Goal: Navigation & Orientation: Find specific page/section

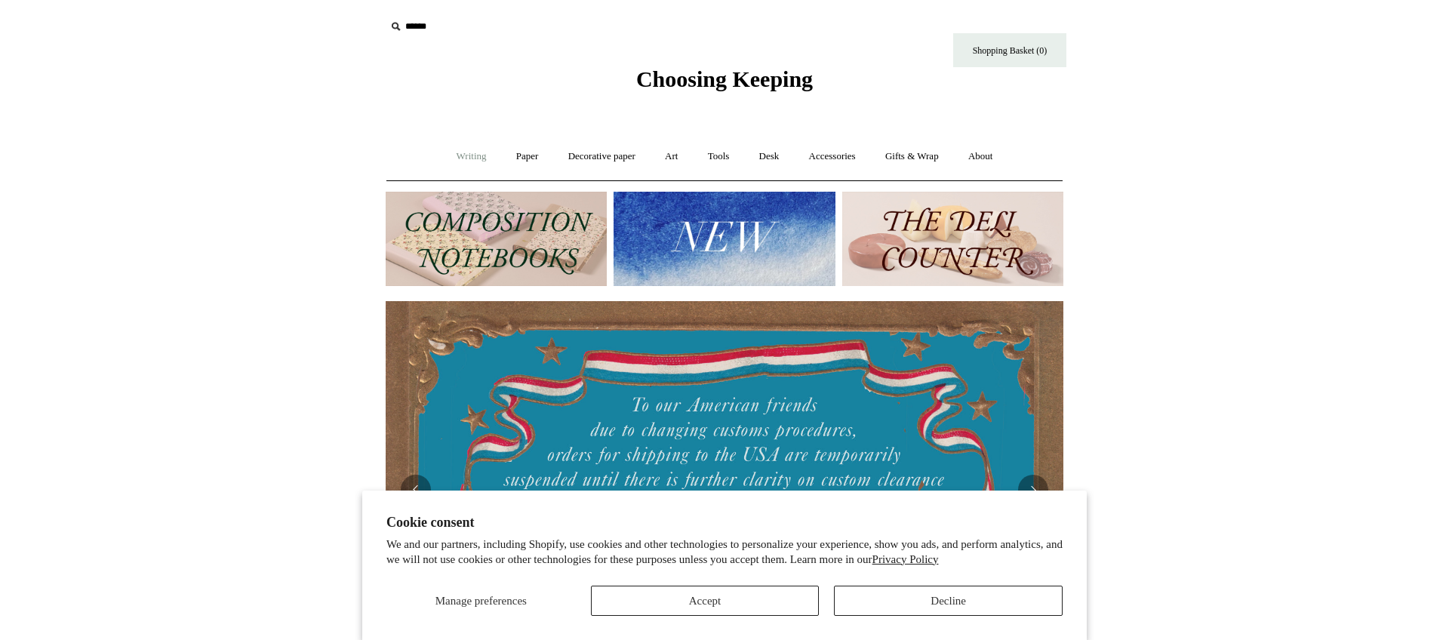
click at [464, 155] on link "Writing +" at bounding box center [471, 157] width 57 height 40
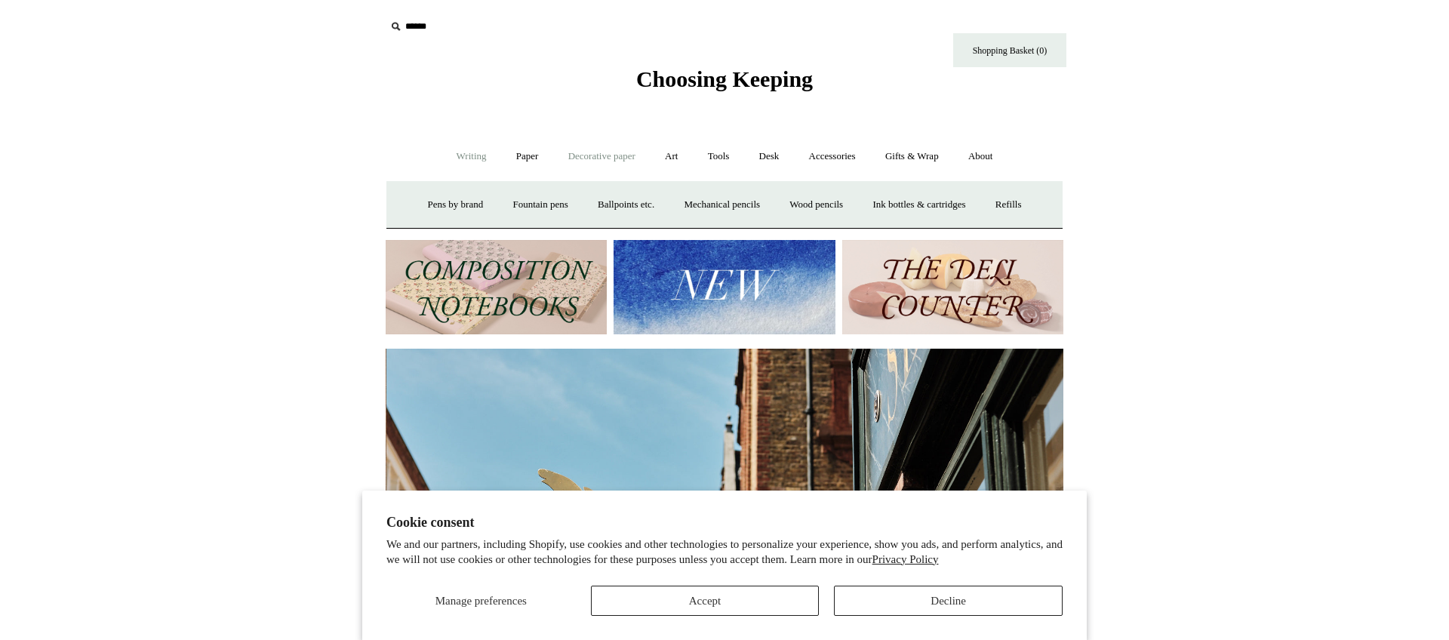
scroll to position [0, 678]
click at [603, 155] on link "Decorative paper +" at bounding box center [602, 157] width 94 height 40
click at [674, 160] on link "Art +" at bounding box center [671, 157] width 40 height 40
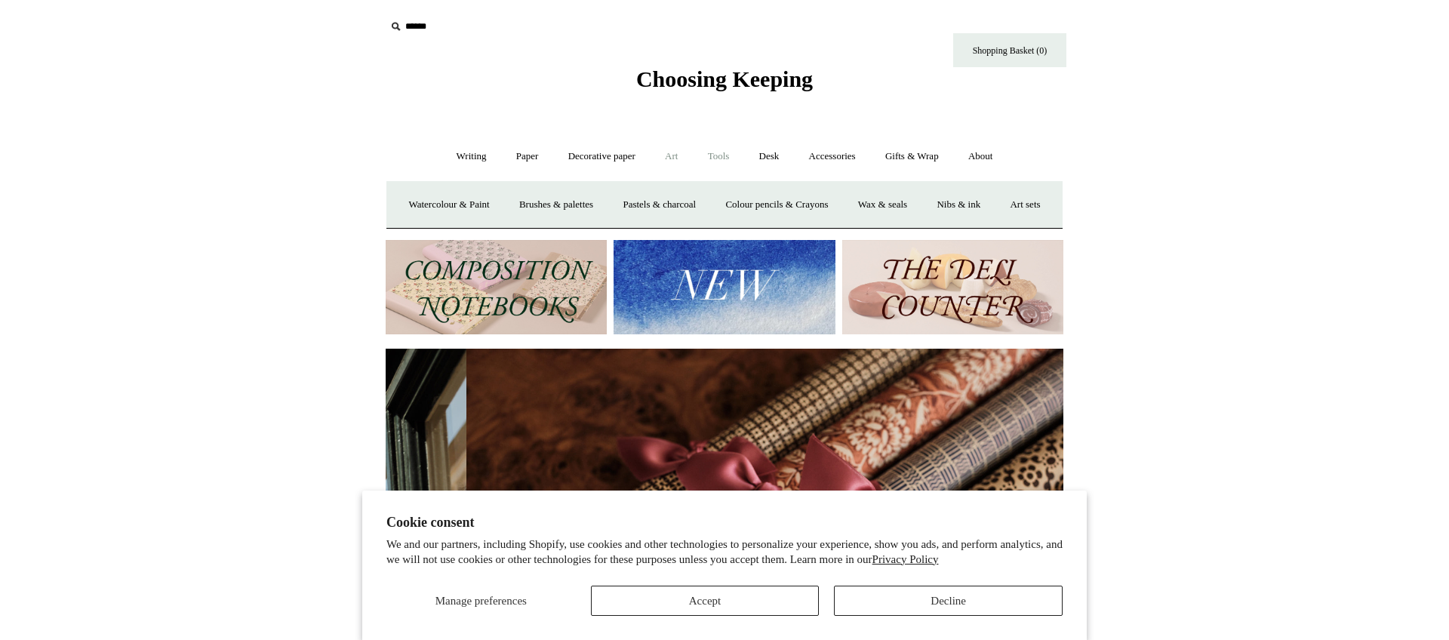
click at [721, 159] on link "Tools +" at bounding box center [718, 157] width 49 height 40
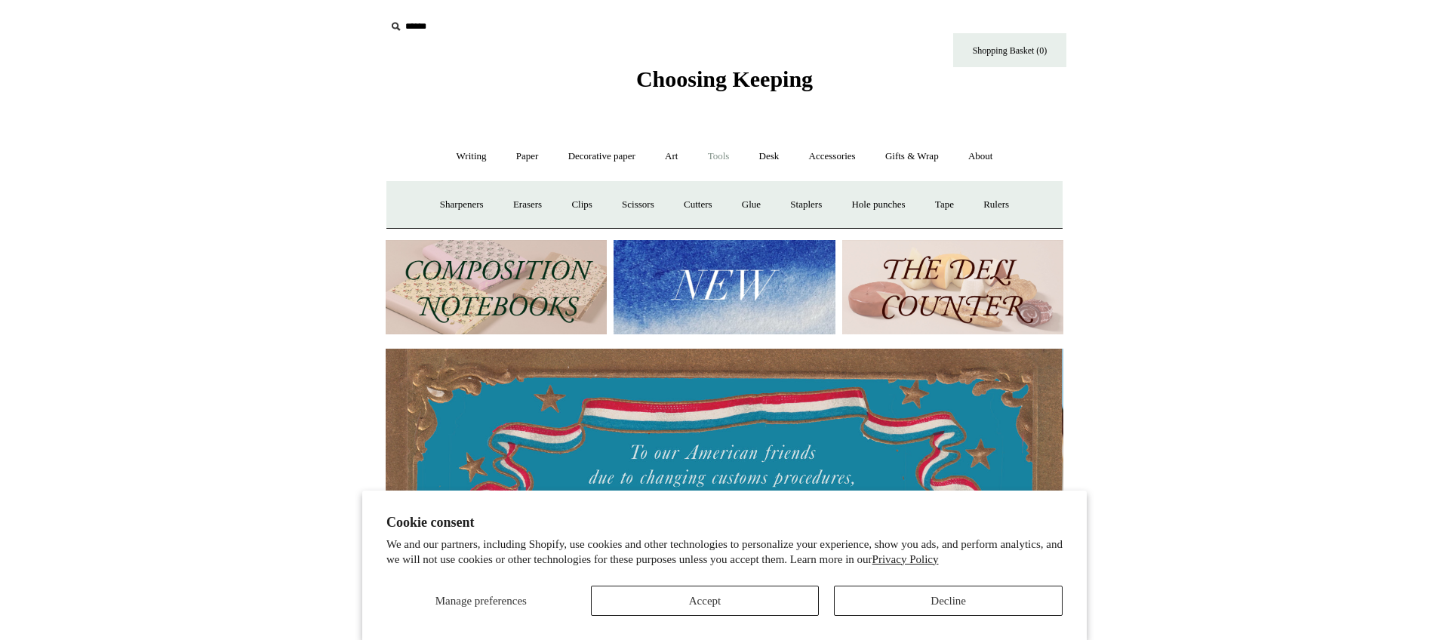
scroll to position [0, 0]
click at [769, 160] on link "Desk +" at bounding box center [769, 157] width 48 height 40
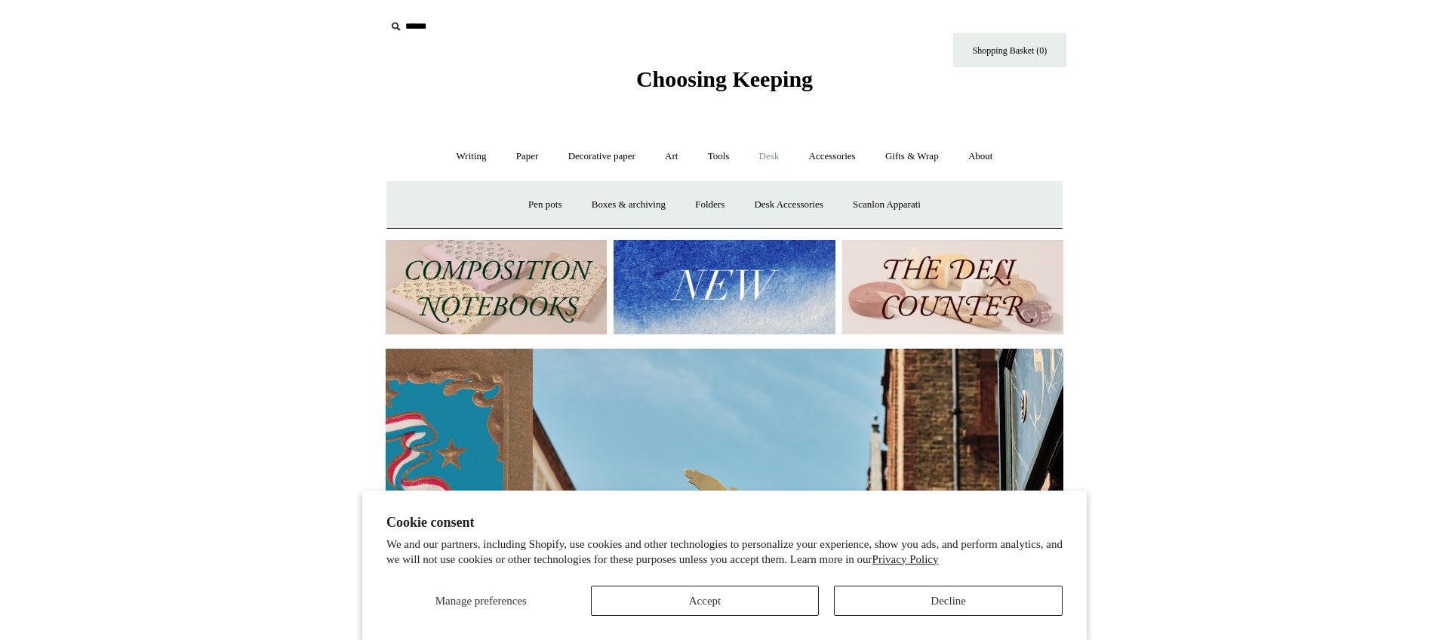
scroll to position [0, 678]
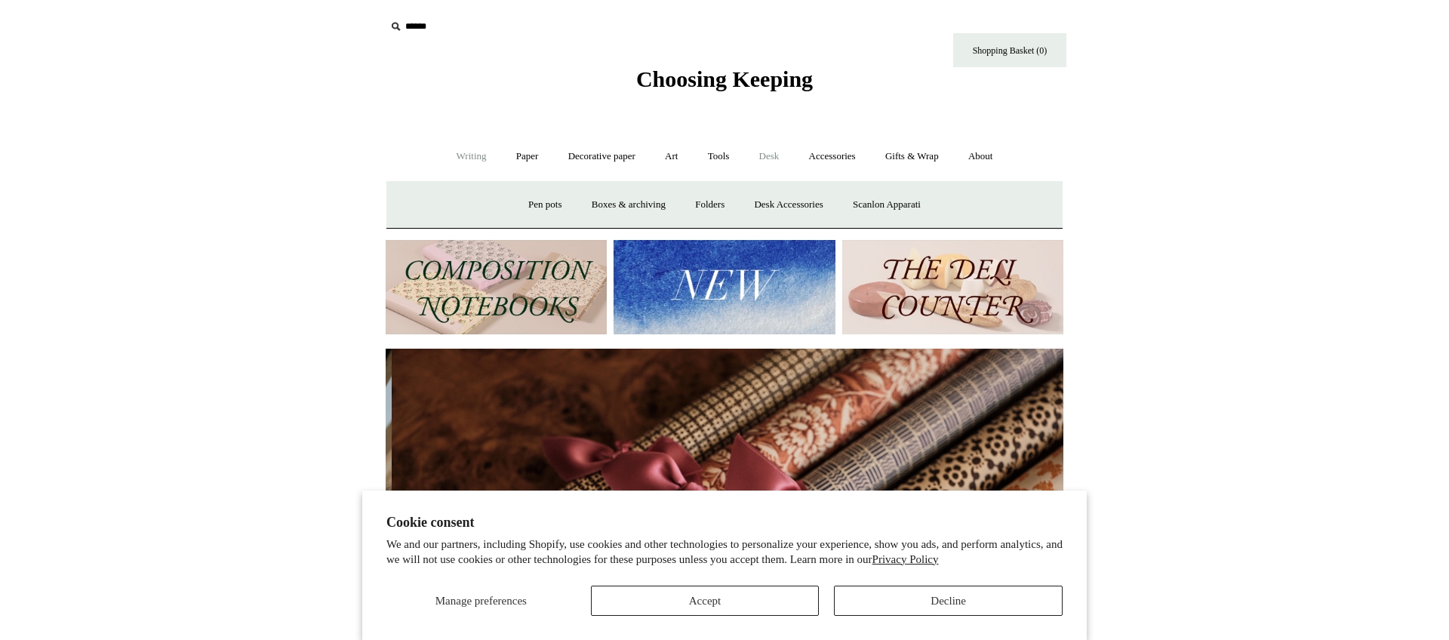
click at [474, 162] on link "Writing +" at bounding box center [471, 157] width 57 height 40
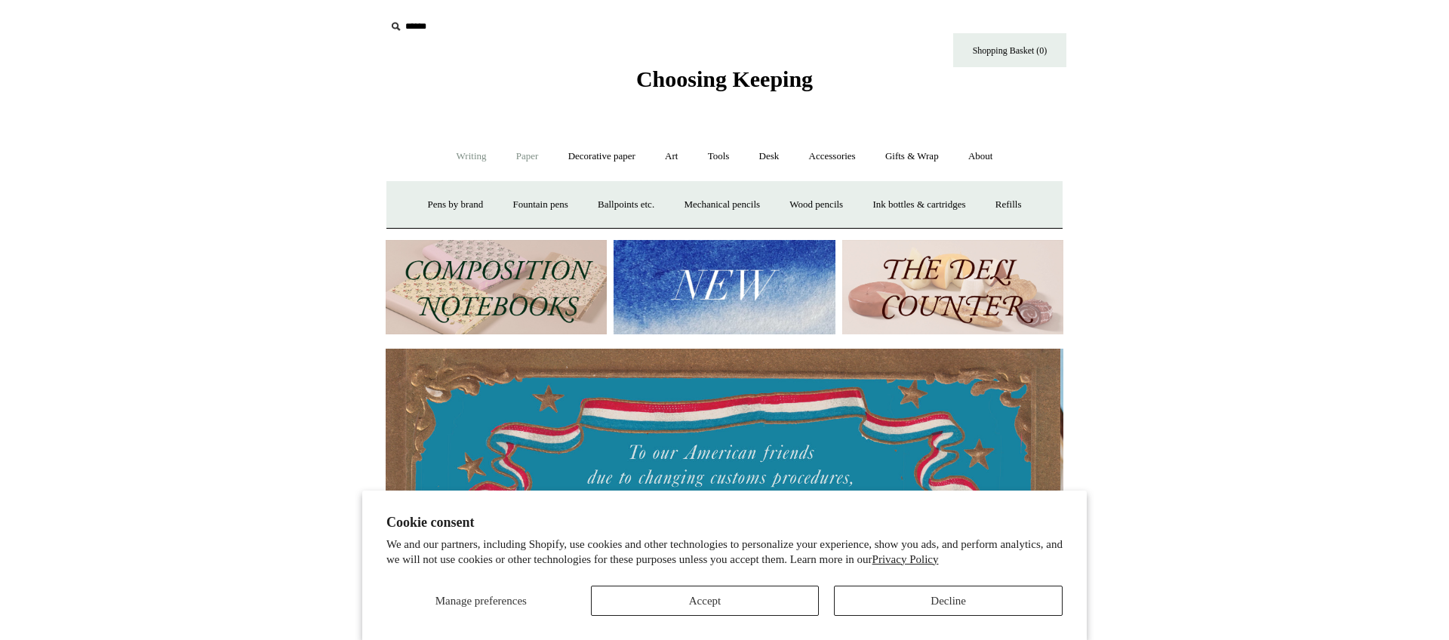
scroll to position [0, 0]
click at [518, 158] on link "Paper +" at bounding box center [527, 157] width 50 height 40
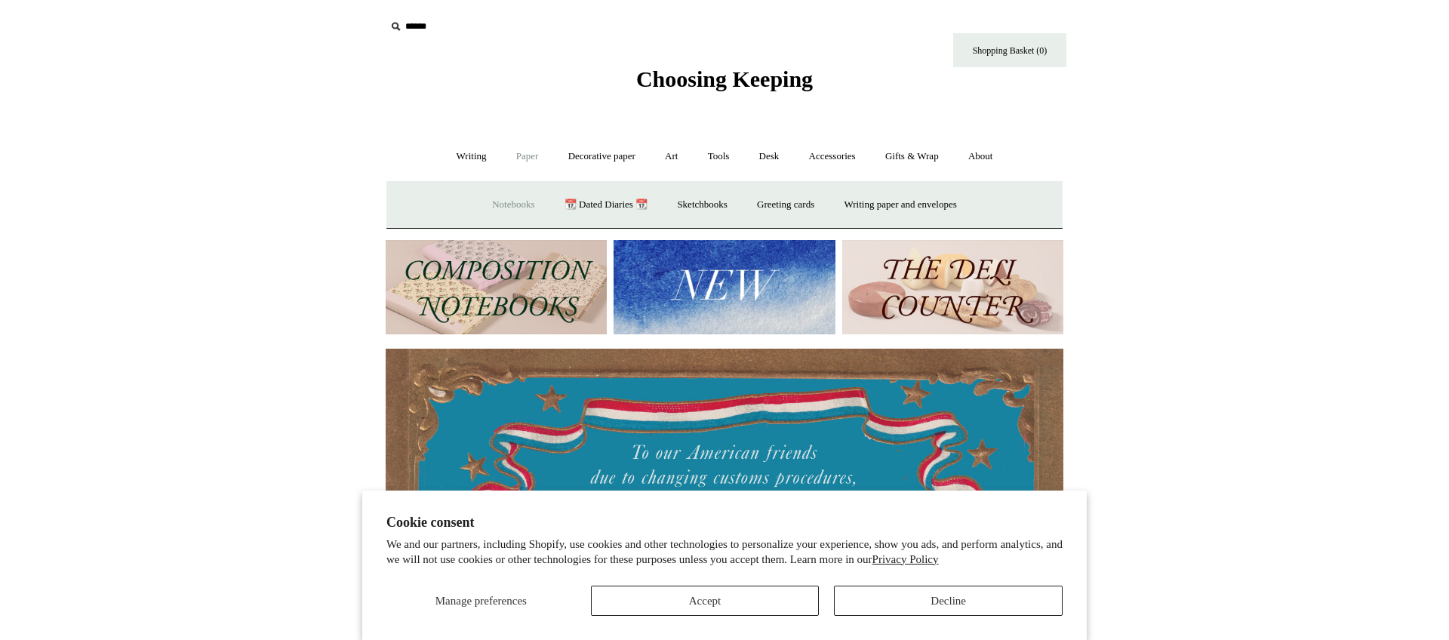
click at [506, 201] on link "Notebooks +" at bounding box center [512, 205] width 69 height 40
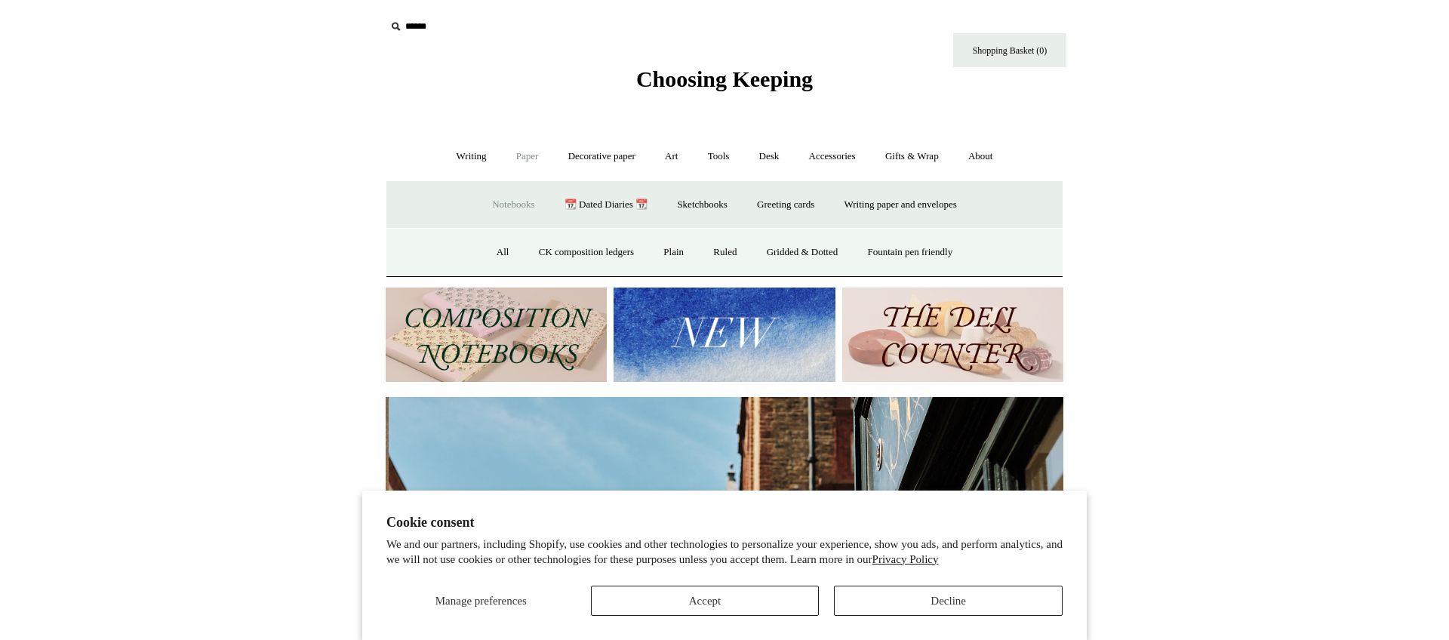
scroll to position [0, 678]
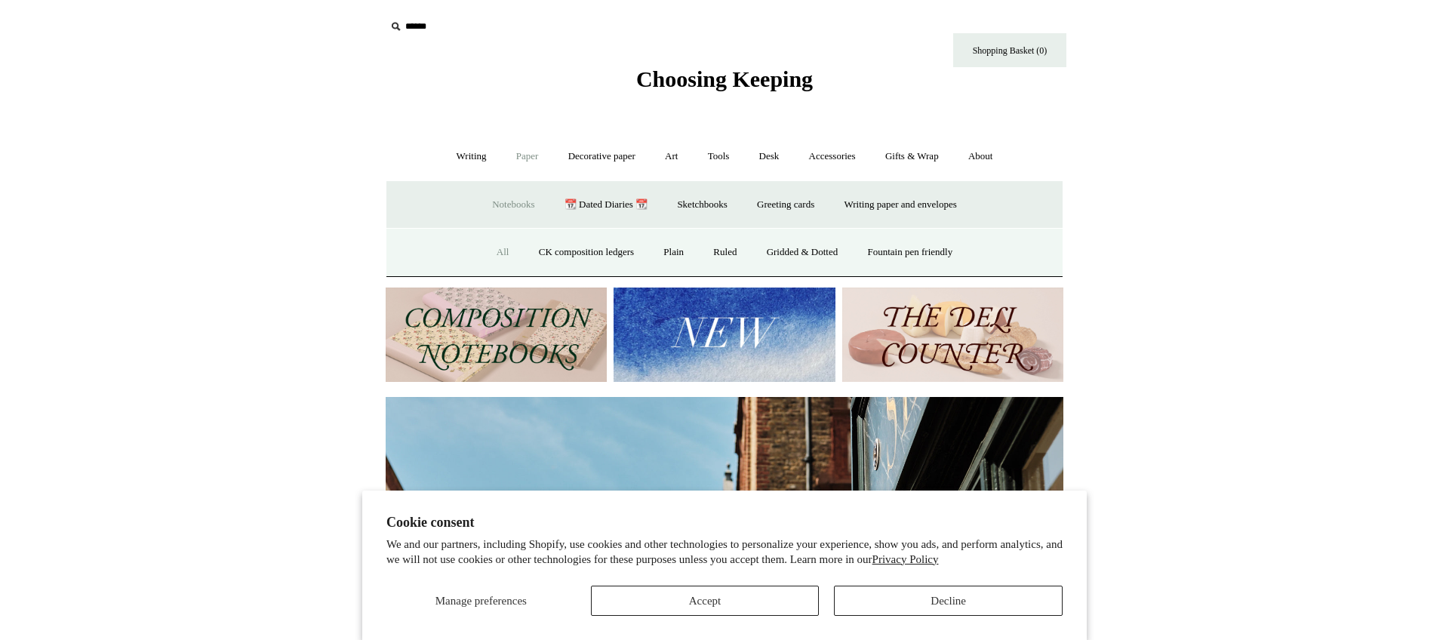
click at [491, 251] on link "All" at bounding box center [503, 252] width 40 height 40
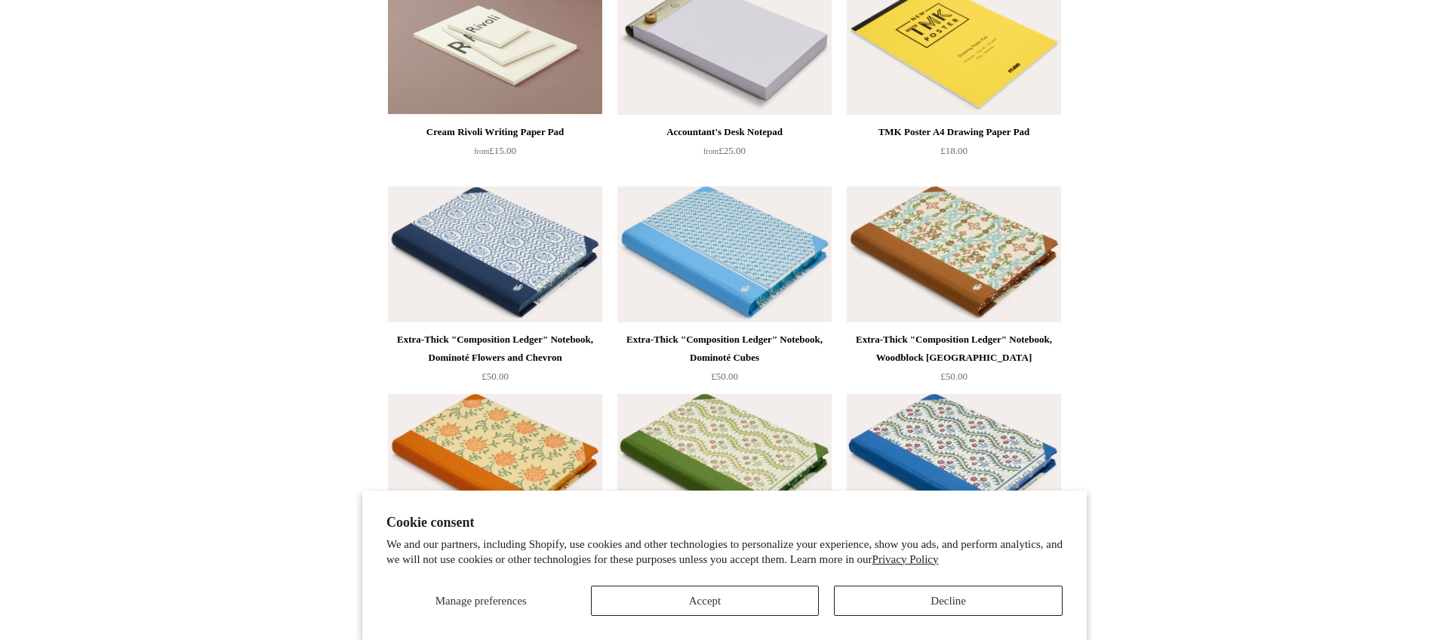
scroll to position [8510, 0]
